Goal: Check status: Check status

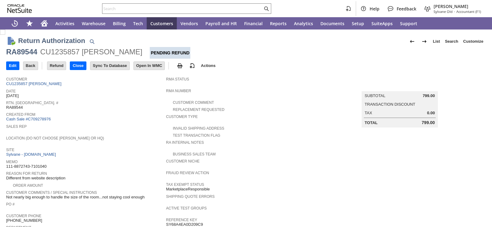
click at [136, 108] on div "Rtn. [GEOGRAPHIC_DATA]. # RA89544" at bounding box center [84, 104] width 157 height 11
click at [130, 134] on span "Location (Do Not Choose [PERSON_NAME] or HQ)" at bounding box center [84, 137] width 157 height 6
click at [112, 123] on span "Sales Rep" at bounding box center [84, 126] width 157 height 6
click at [115, 103] on span "Rtn. [GEOGRAPHIC_DATA]. #" at bounding box center [84, 102] width 157 height 6
click at [126, 111] on span "Created From" at bounding box center [84, 114] width 157 height 6
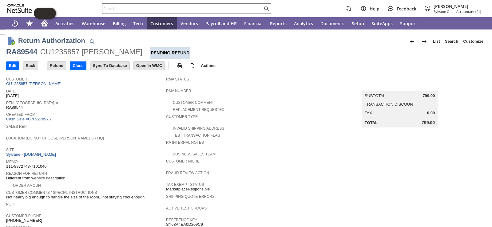
click at [128, 102] on span "Rtn. [GEOGRAPHIC_DATA]. #" at bounding box center [84, 102] width 157 height 6
click at [137, 86] on td "Customer CU1235857 [PERSON_NAME]" at bounding box center [86, 81] width 160 height 14
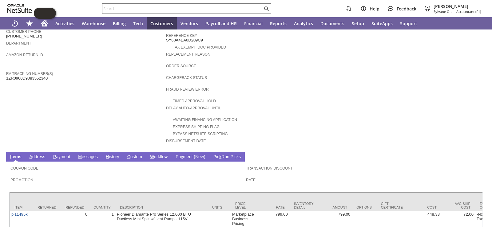
click at [106, 154] on span "H" at bounding box center [107, 156] width 3 height 5
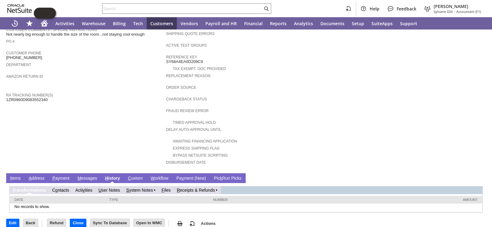
drag, startPoint x: 203, startPoint y: 177, endPoint x: 203, endPoint y: 182, distance: 4.9
click at [203, 183] on div "T ransformations C o ntacts Acti v ities U ser Notes S ystem Notes F iles R ece…" at bounding box center [245, 198] width 473 height 30
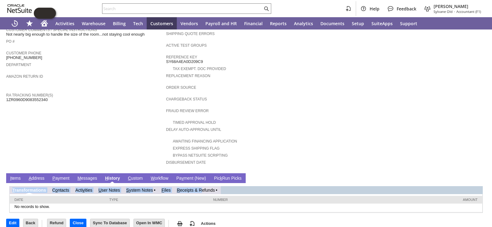
click at [203, 188] on link "R eceipts & Refunds" at bounding box center [196, 190] width 38 height 5
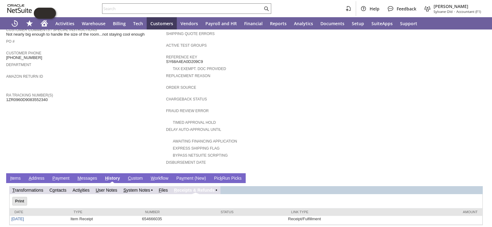
click at [131, 124] on td "Customer CU1235857 Michael Hammersmith Date 9/8/2025 Rtn. Auth. # RA89544 Creat…" at bounding box center [86, 40] width 160 height 259
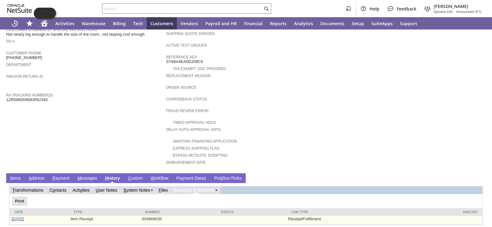
click at [22, 217] on link "[DATE]" at bounding box center [17, 219] width 13 height 5
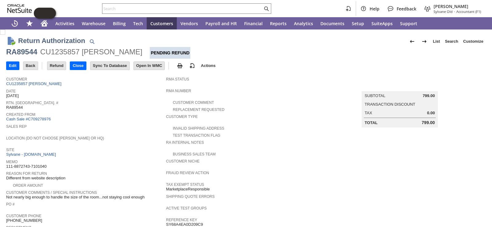
click at [142, 111] on span "Created From" at bounding box center [84, 114] width 157 height 6
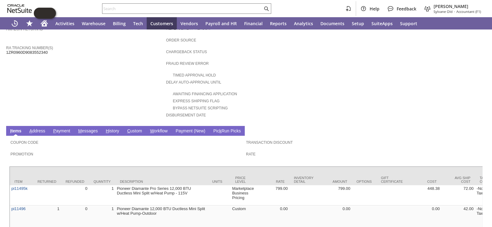
scroll to position [262, 0]
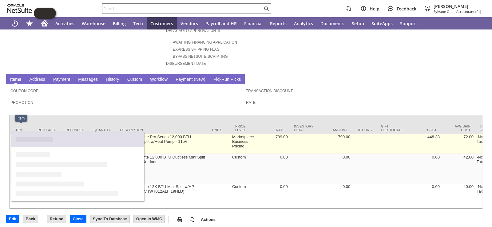
drag, startPoint x: 35, startPoint y: 128, endPoint x: 11, endPoint y: 126, distance: 24.1
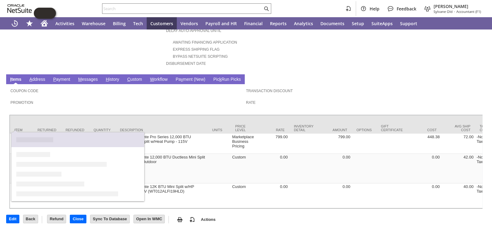
copy tr "pi11495k"
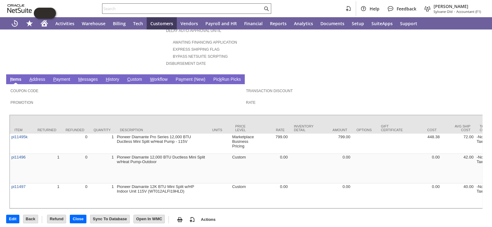
click at [244, 14] on div at bounding box center [186, 8] width 169 height 10
click at [244, 9] on input "text" at bounding box center [182, 8] width 160 height 7
paste input "pi11495k"
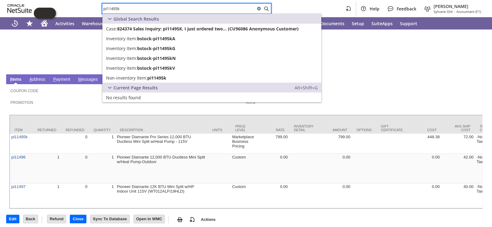
type input "pi11495k"
click at [276, 9] on div "pi11495k Help Feedback Amie Crawford Sylvane Old - Accountant (F1)" at bounding box center [246, 8] width 492 height 17
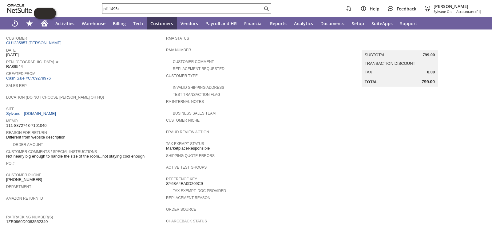
scroll to position [0, 0]
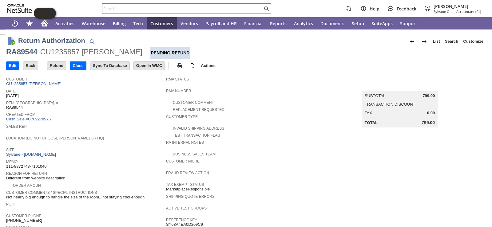
click at [143, 123] on span "Sales Rep" at bounding box center [84, 126] width 157 height 6
click at [113, 94] on div "Date [DATE]" at bounding box center [84, 92] width 157 height 11
click at [140, 83] on div "Customer CU1235857 [PERSON_NAME]" at bounding box center [84, 80] width 157 height 11
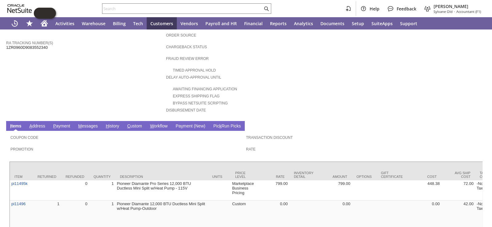
click at [117, 124] on link "H istory" at bounding box center [112, 127] width 17 height 6
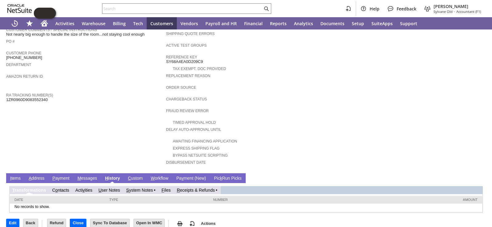
click at [196, 188] on link "R eceipts & Refunds" at bounding box center [196, 190] width 38 height 5
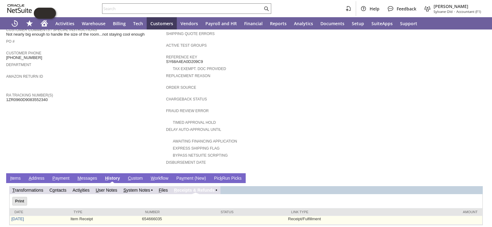
click at [10, 216] on td "[DATE]" at bounding box center [39, 220] width 59 height 9
click at [17, 217] on link "[DATE]" at bounding box center [17, 219] width 13 height 5
